Goal: Information Seeking & Learning: Learn about a topic

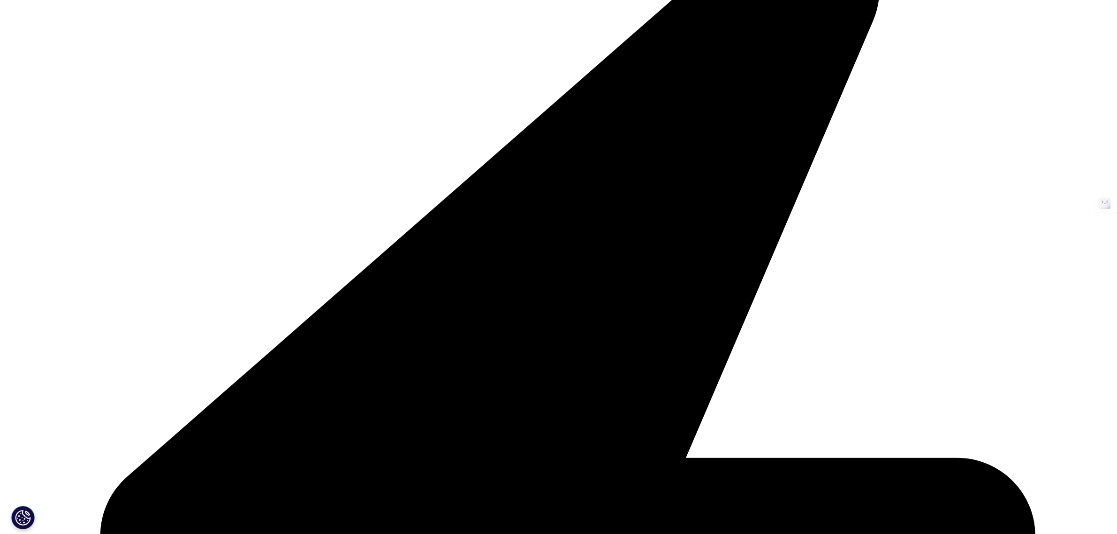
scroll to position [1486, 0]
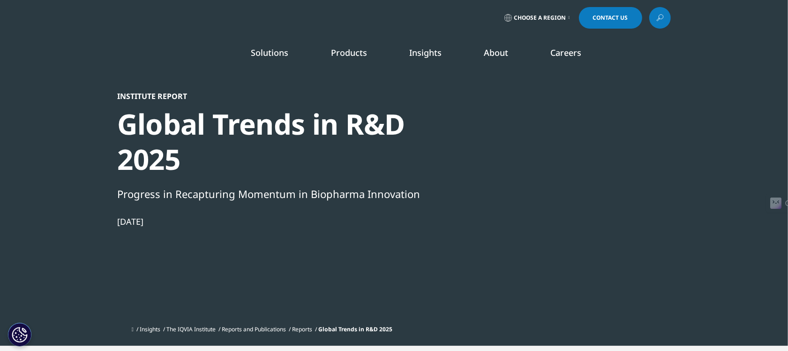
click at [727, 168] on section "Institute Report Global Trends in R&D 2025 Progress in Recapturing Momentum in …" at bounding box center [394, 173] width 788 height 346
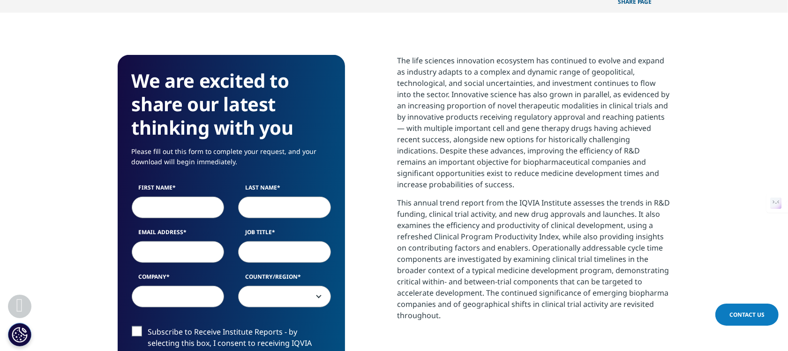
scroll to position [446, 0]
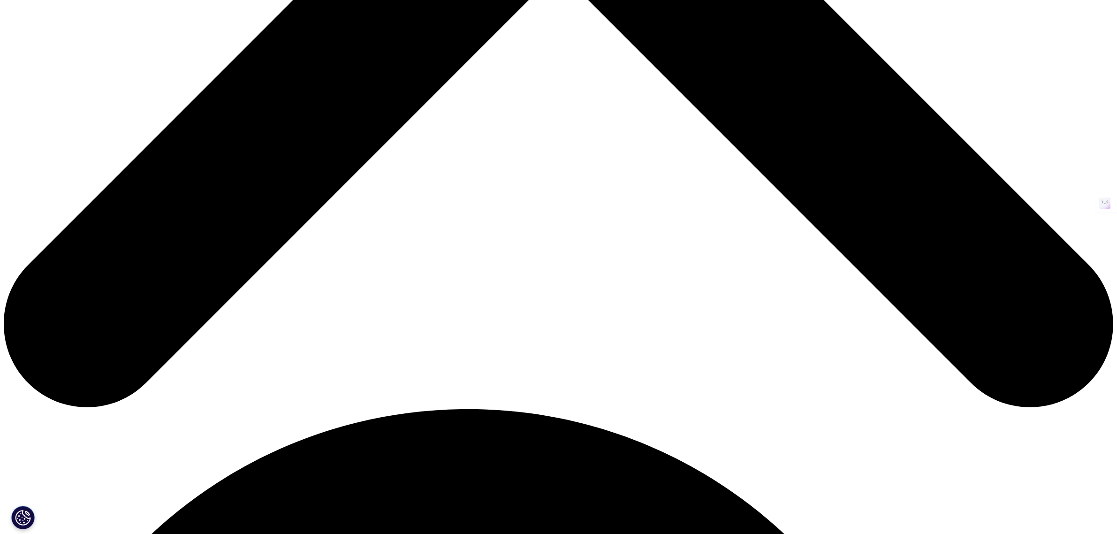
scroll to position [762, 0]
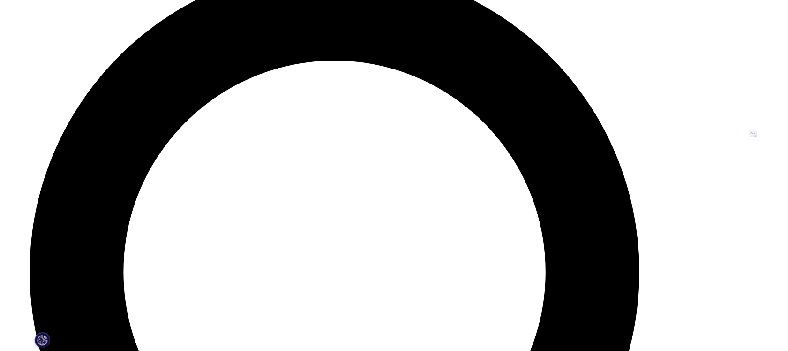
scroll to position [1412, 0]
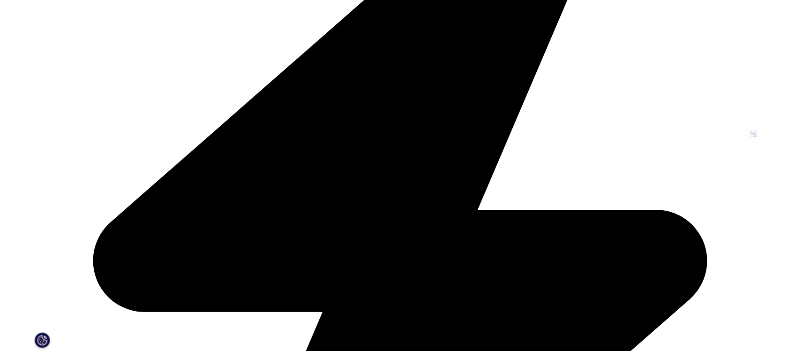
scroll to position [703, 0]
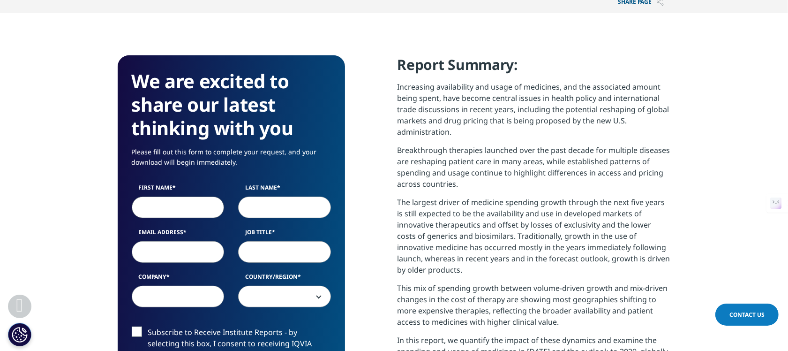
click at [266, 210] on input "Last Name" at bounding box center [284, 207] width 93 height 22
click at [174, 205] on input "First Name" at bounding box center [178, 207] width 93 height 22
click at [206, 263] on div "First Name Last Name Email Address Job Title Company Country/Region [GEOGRAPHIC…" at bounding box center [231, 250] width 213 height 134
click at [587, 115] on p "Increasing availability and usage of medicines, and the associated amount being…" at bounding box center [534, 112] width 273 height 63
